Goal: Transaction & Acquisition: Purchase product/service

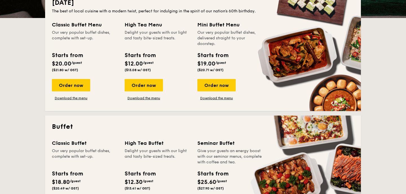
scroll to position [141, 0]
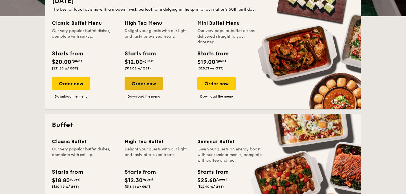
click at [140, 86] on div "Order now" at bounding box center [143, 83] width 38 height 12
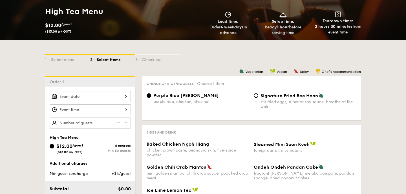
scroll to position [135, 0]
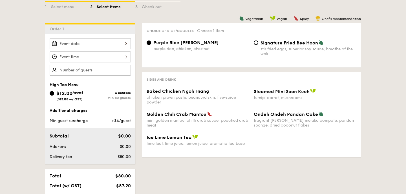
click at [385, 91] on div "1 - Select menu 2 - Select items 3 - Check out Order 1 High Tea Menu $12.00 /gu…" at bounding box center [203, 105] width 406 height 237
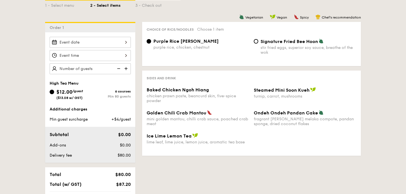
click at [173, 92] on span "Baked Chicken Ngoh Hiang" at bounding box center [177, 89] width 62 height 5
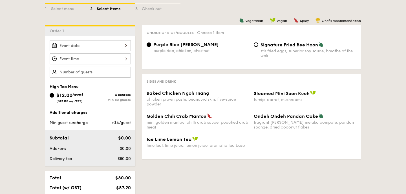
scroll to position [150, 0]
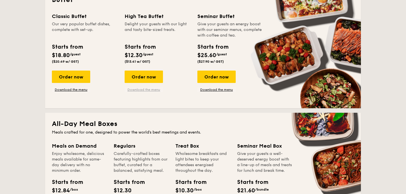
scroll to position [269, 0]
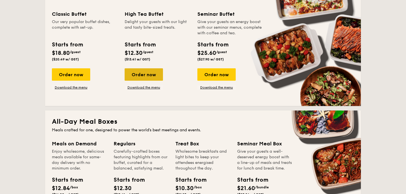
click at [148, 77] on div "Order now" at bounding box center [143, 74] width 38 height 12
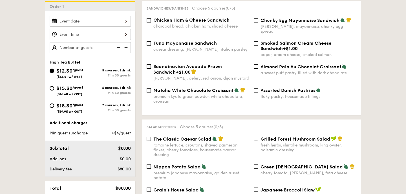
scroll to position [130, 0]
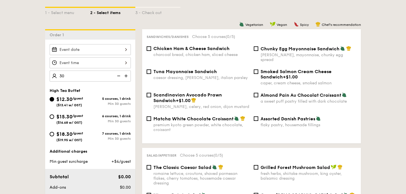
type input "30 guests"
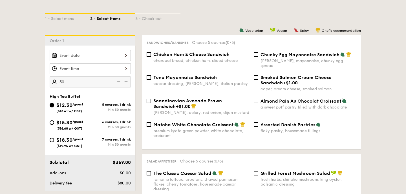
scroll to position [119, 0]
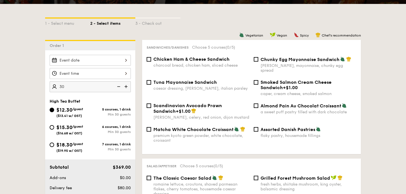
click at [158, 61] on span "Chicken Ham & Cheese Sandwich" at bounding box center [191, 59] width 76 height 5
click at [151, 61] on input "Chicken Ham & Cheese Sandwich charcoal bread, chicken ham, sliced cheese" at bounding box center [148, 59] width 5 height 5
click at [158, 61] on span "Chicken Ham & Cheese Sandwich" at bounding box center [191, 59] width 76 height 5
click at [151, 61] on input "Chicken Ham & Cheese Sandwich charcoal bread, chicken ham, sliced cheese" at bounding box center [148, 59] width 5 height 5
checkbox input "false"
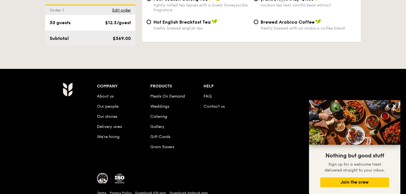
scroll to position [1009, 0]
